Goal: Task Accomplishment & Management: Manage account settings

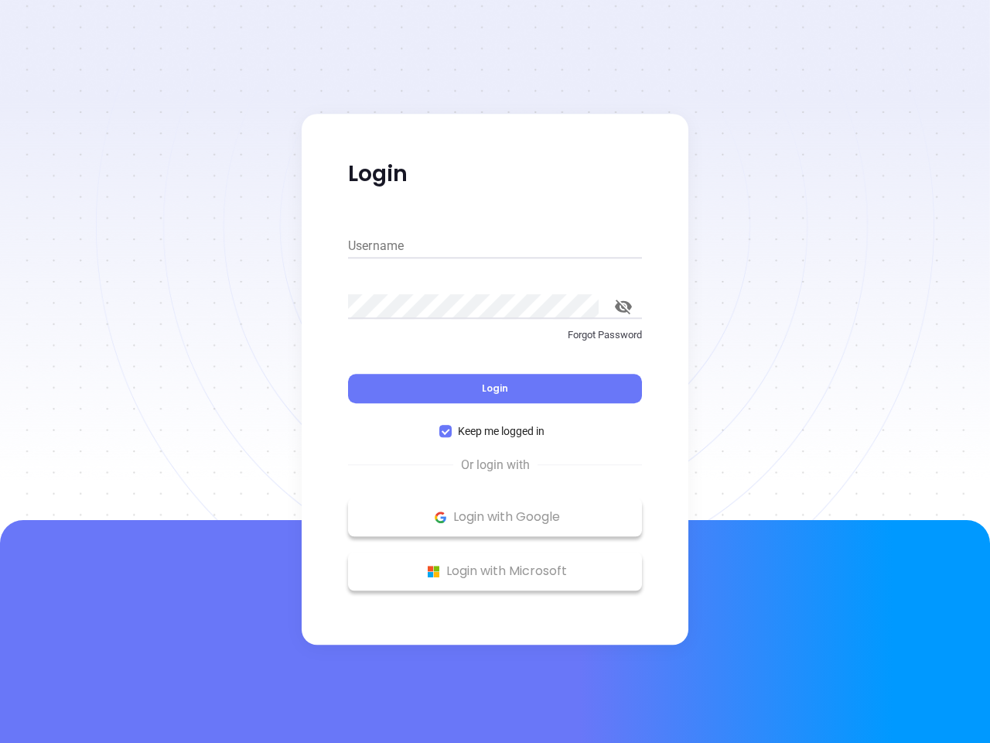
click at [495, 371] on div "Login" at bounding box center [495, 379] width 294 height 48
click at [495, 246] on input "Username" at bounding box center [495, 246] width 294 height 25
click at [624, 306] on icon "toggle password visibility" at bounding box center [623, 306] width 17 height 15
click at [495, 388] on span "Login" at bounding box center [495, 387] width 26 height 13
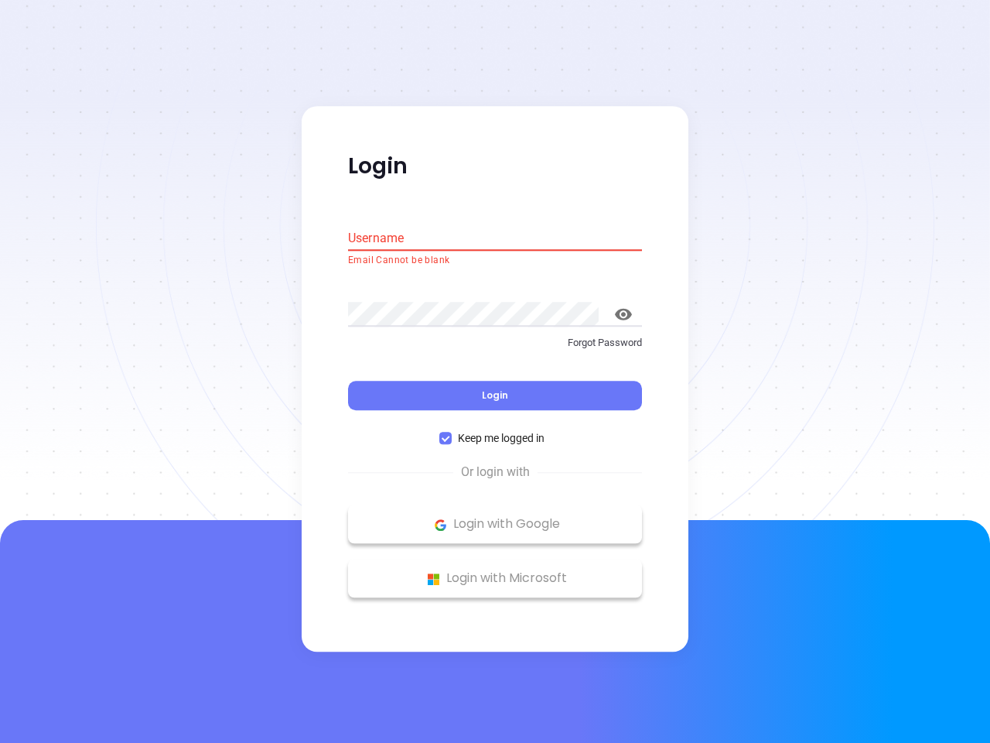
click at [495, 431] on span "Keep me logged in" at bounding box center [501, 438] width 99 height 17
click at [452, 432] on input "Keep me logged in" at bounding box center [445, 438] width 12 height 12
checkbox input "false"
click at [495, 517] on p "Login with Google" at bounding box center [495, 524] width 279 height 23
click at [495, 571] on p "Login with Microsoft" at bounding box center [495, 578] width 279 height 23
